Goal: Navigation & Orientation: Find specific page/section

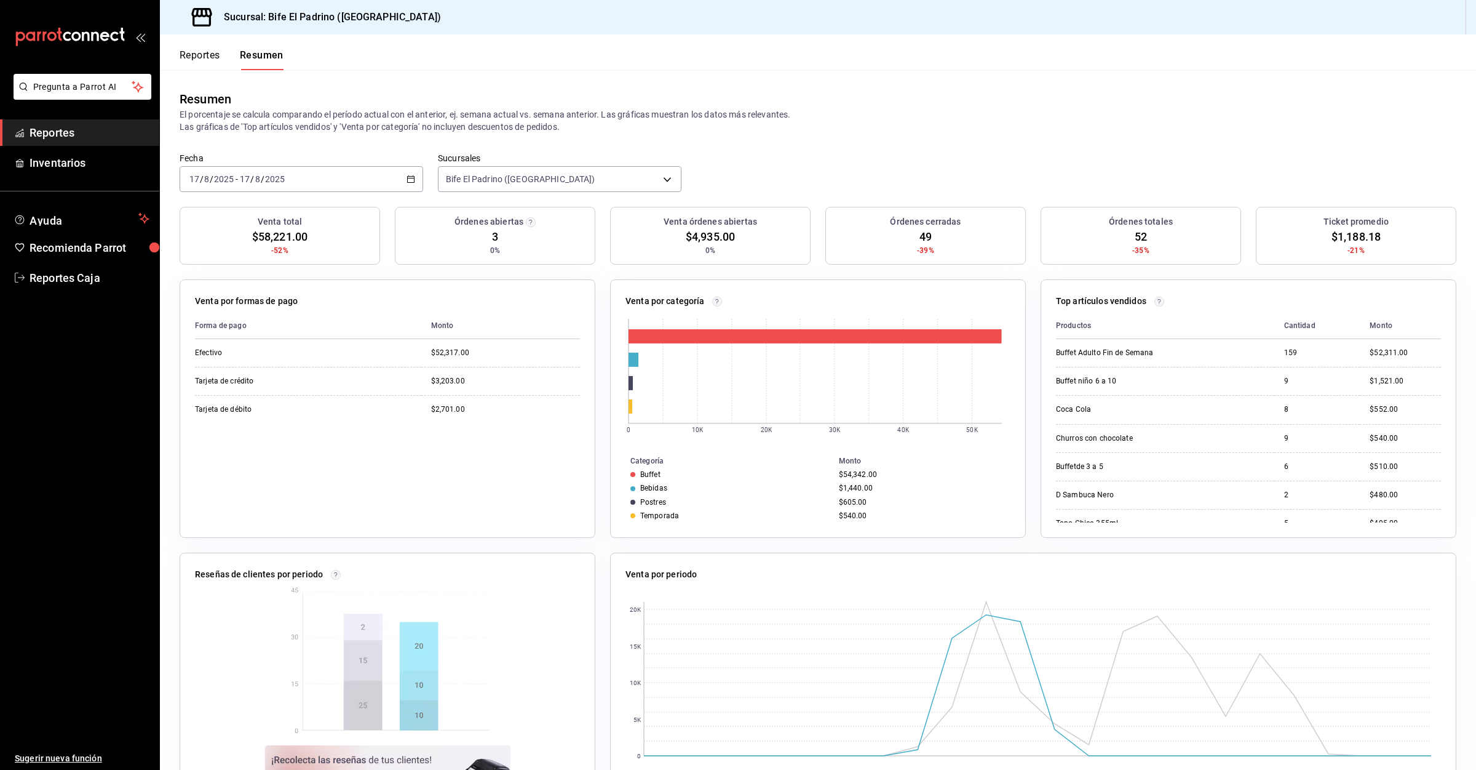
click at [205, 61] on button "Reportes" at bounding box center [200, 59] width 41 height 21
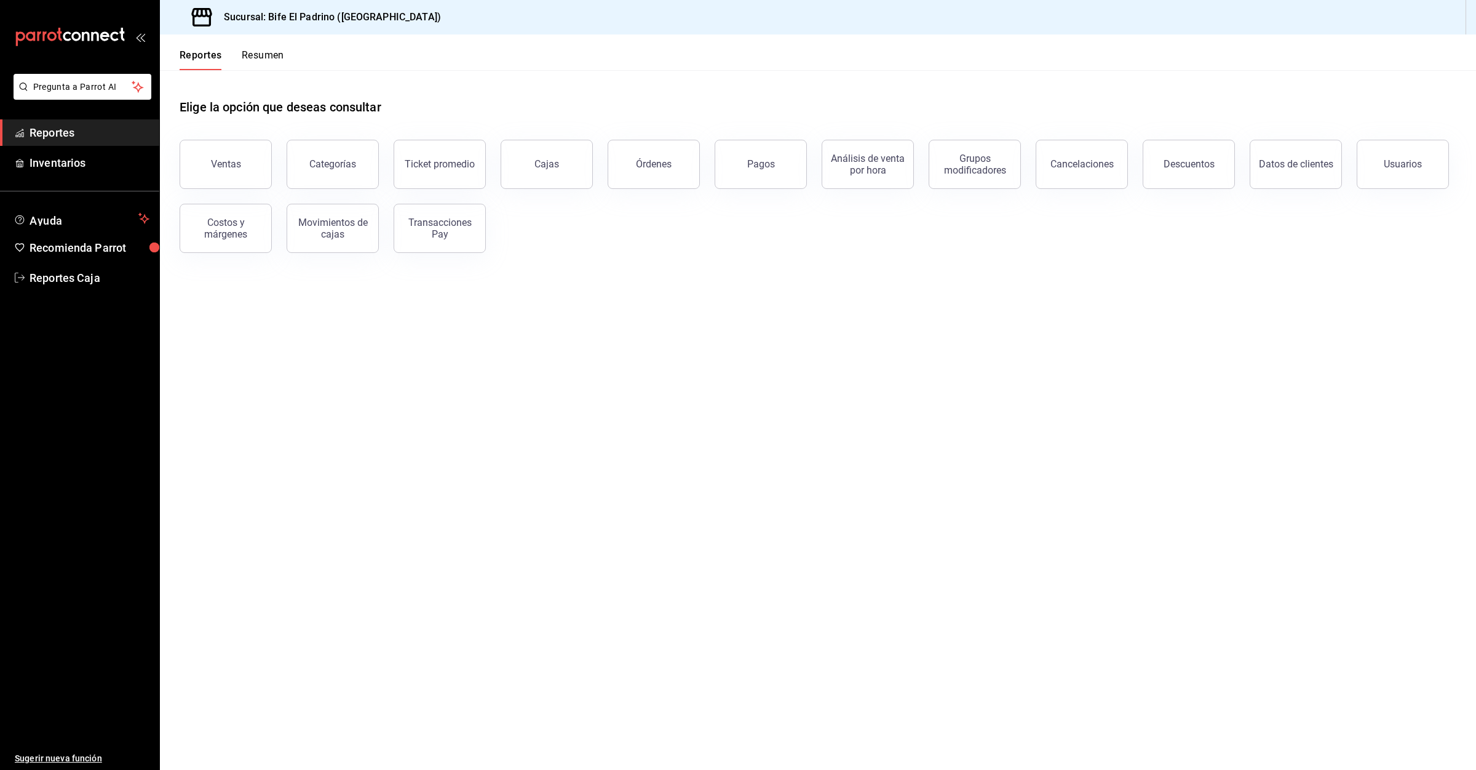
click at [244, 59] on button "Resumen" at bounding box center [263, 59] width 42 height 21
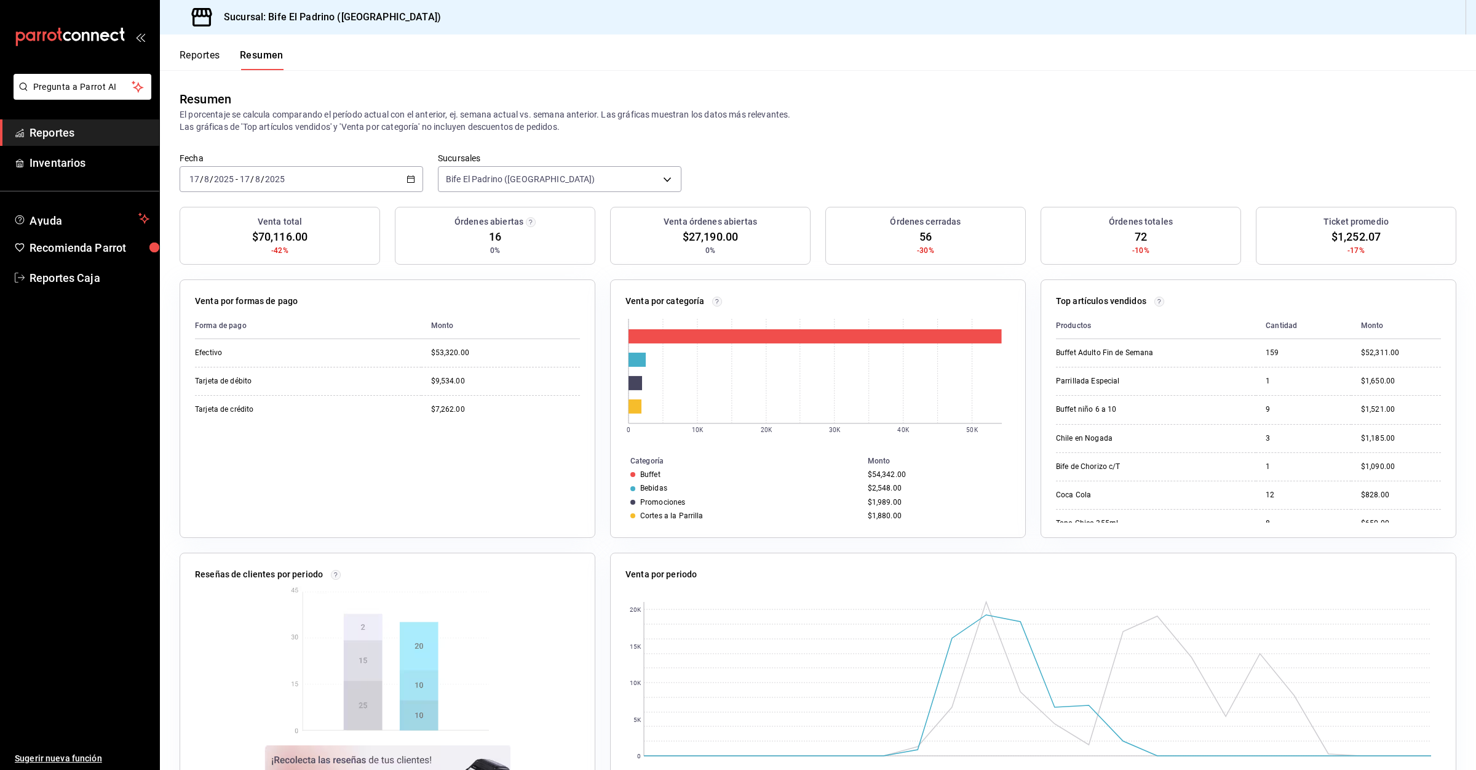
click at [207, 62] on button "Reportes" at bounding box center [200, 59] width 41 height 21
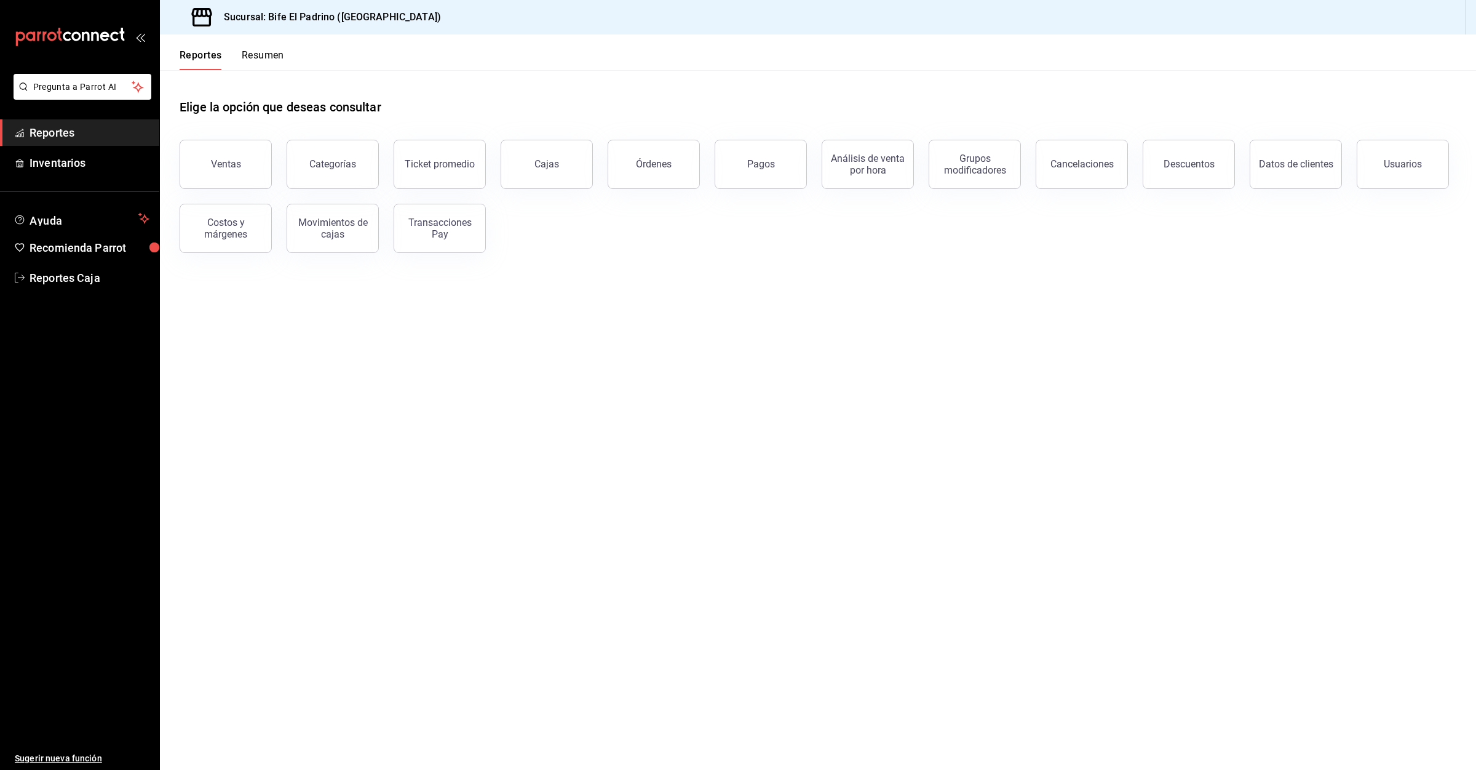
click at [265, 56] on button "Resumen" at bounding box center [263, 59] width 42 height 21
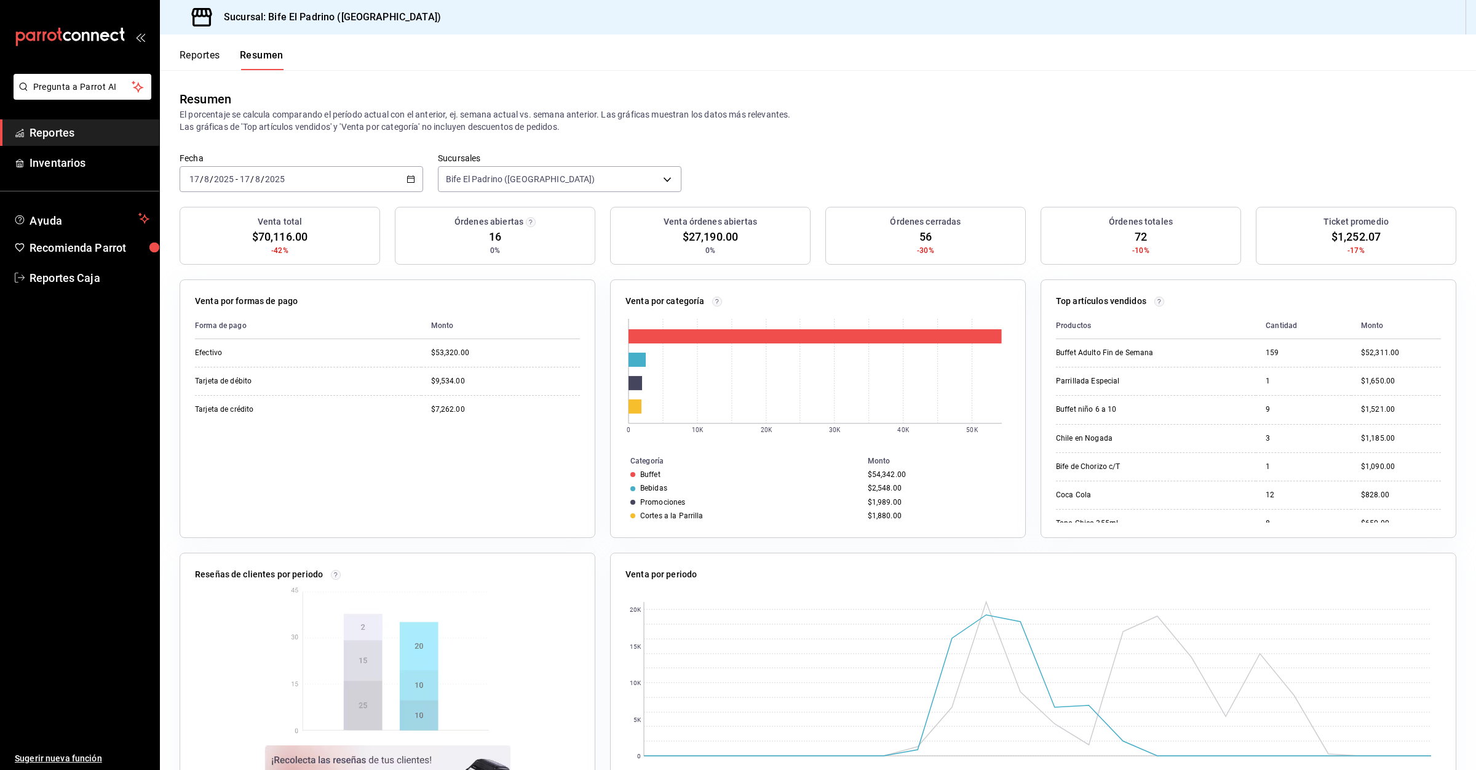
click at [169, 65] on div "Reportes Resumen" at bounding box center [222, 52] width 124 height 36
click at [191, 52] on button "Reportes" at bounding box center [200, 59] width 41 height 21
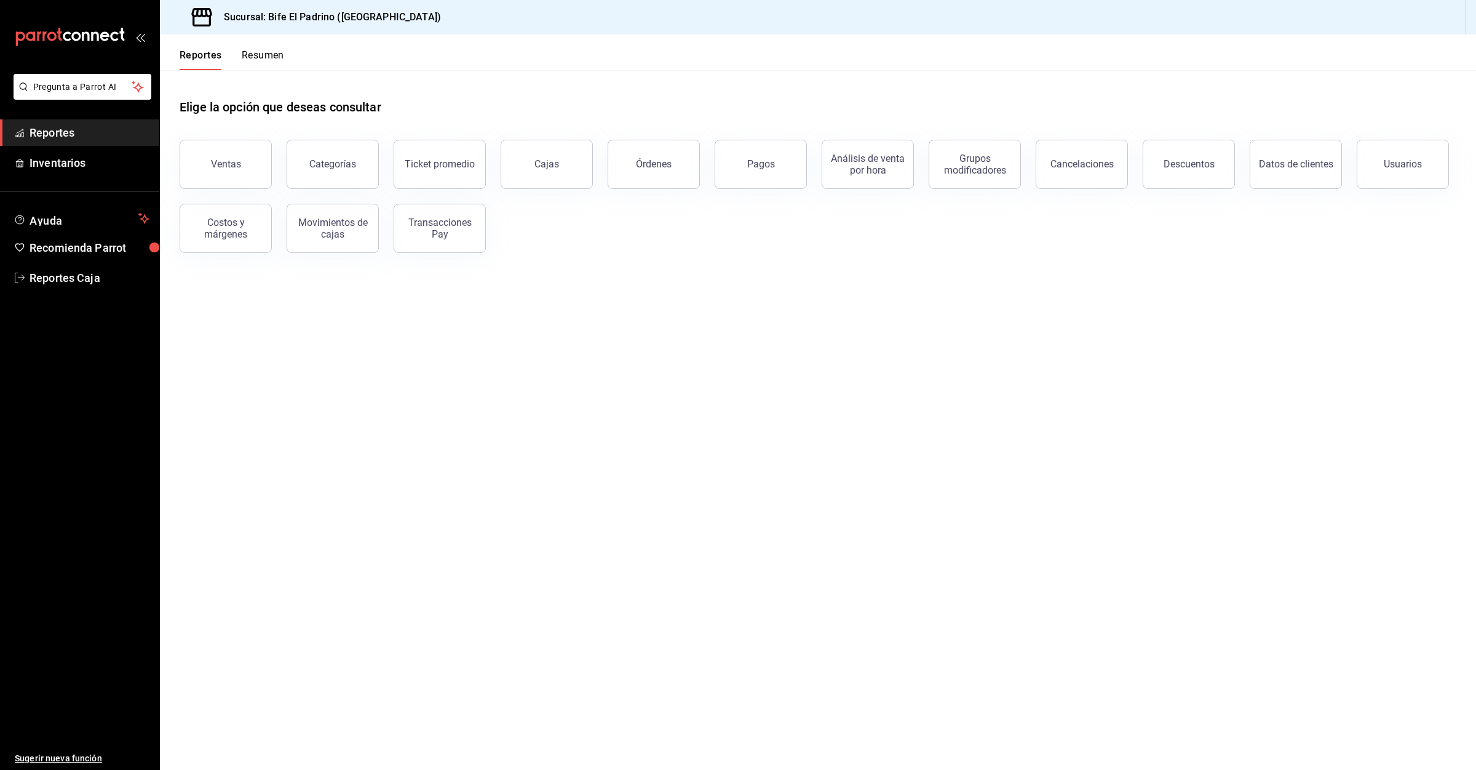
click at [276, 55] on button "Resumen" at bounding box center [263, 59] width 42 height 21
